Goal: Transaction & Acquisition: Subscribe to service/newsletter

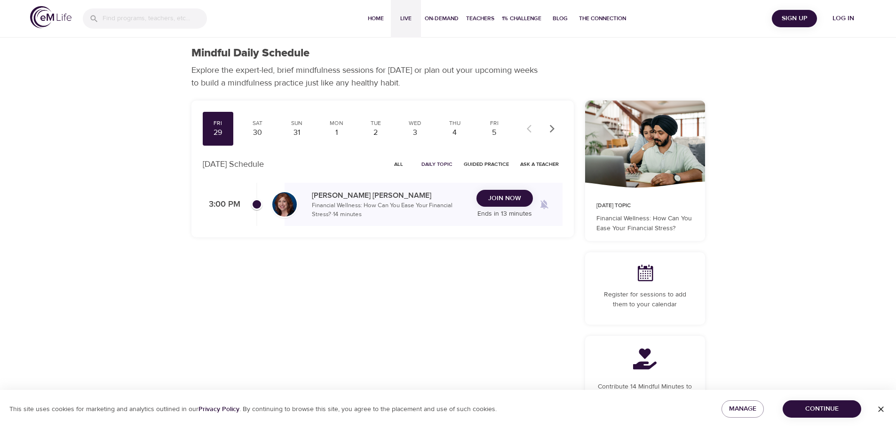
click at [404, 17] on span "Live" at bounding box center [406, 19] width 23 height 10
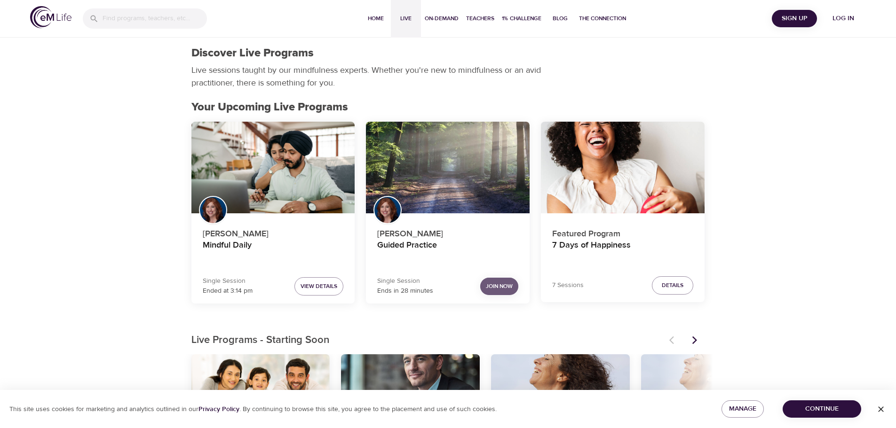
click at [496, 285] on span "Join Now" at bounding box center [499, 287] width 27 height 10
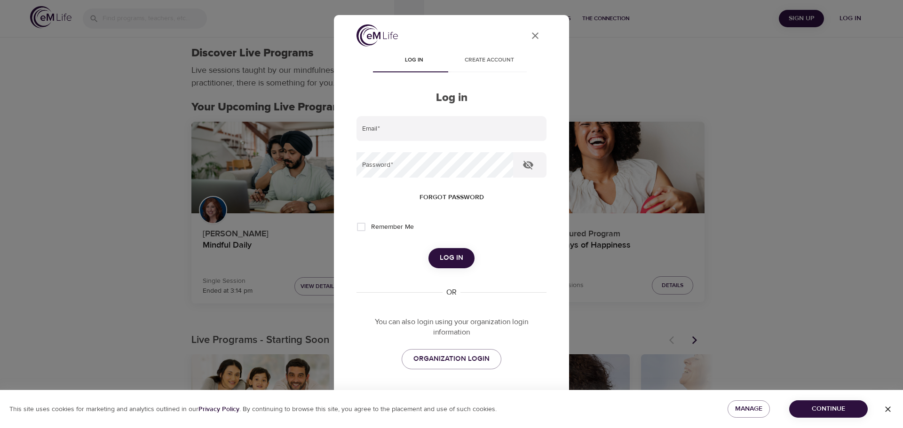
type input "[PERSON_NAME][EMAIL_ADDRESS][DOMAIN_NAME]"
click at [444, 258] on span "Log in" at bounding box center [452, 258] width 24 height 12
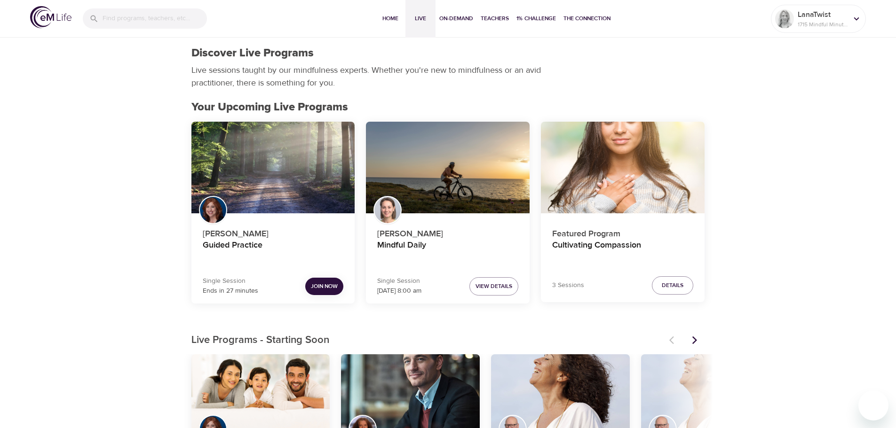
click at [325, 289] on span "Join Now" at bounding box center [324, 287] width 27 height 10
